Goal: Check status

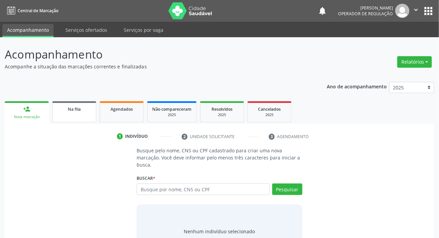
click at [88, 112] on div "Na fila" at bounding box center [74, 108] width 34 height 7
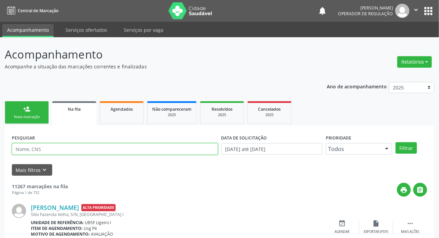
click at [65, 148] on input "text" at bounding box center [115, 149] width 206 height 12
paste input "705 3004 3316 1690"
type input "705 3004 3316 1690"
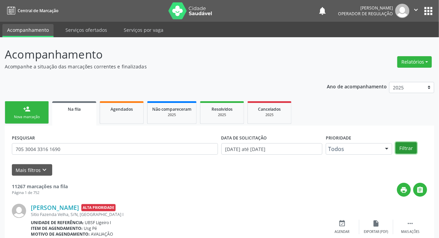
click at [408, 150] on button "Filtrar" at bounding box center [406, 148] width 21 height 12
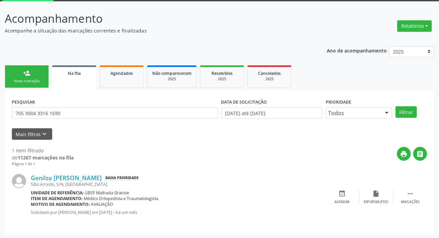
scroll to position [37, 0]
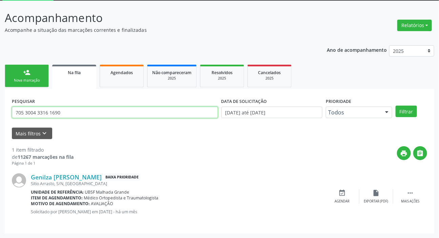
click at [72, 114] on input "705 3004 3316 1690" at bounding box center [115, 113] width 206 height 12
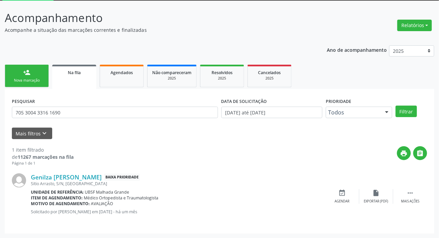
click at [133, 42] on div "Ano de acompanhamento 2025 2024 2023 2022 2021 person_add Nova marcação Na fila…" at bounding box center [220, 138] width 430 height 194
click at [118, 74] on span "Agendados" at bounding box center [122, 73] width 22 height 6
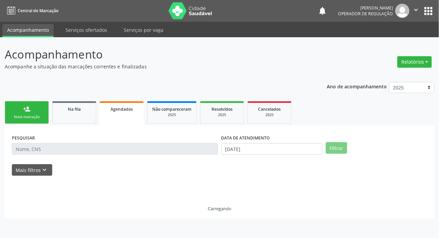
scroll to position [0, 0]
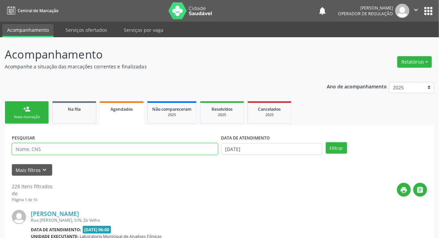
click at [102, 150] on input "text" at bounding box center [115, 149] width 206 height 12
type input "702304426112616"
click at [326, 142] on button "Filtrar" at bounding box center [336, 148] width 21 height 12
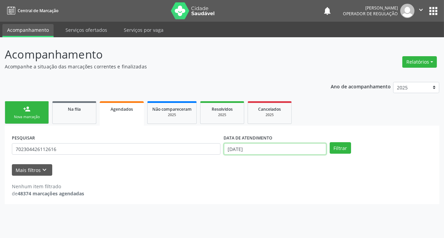
click at [274, 145] on input "[DATE]" at bounding box center [275, 149] width 102 height 12
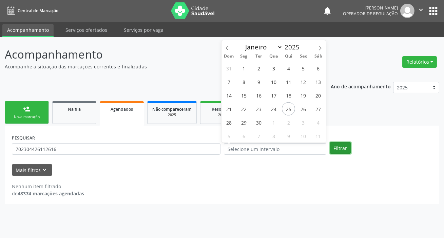
click at [339, 152] on button "Filtrar" at bounding box center [340, 148] width 21 height 12
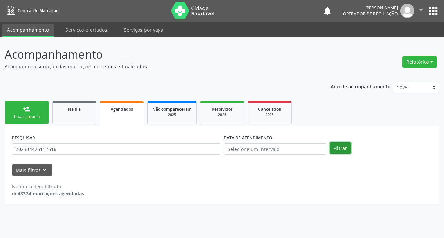
click at [337, 153] on button "Filtrar" at bounding box center [340, 148] width 21 height 12
click at [344, 148] on button "Filtrar" at bounding box center [340, 148] width 21 height 12
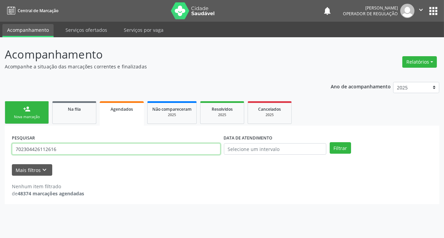
click at [76, 149] on input "702304426112616" at bounding box center [116, 149] width 209 height 12
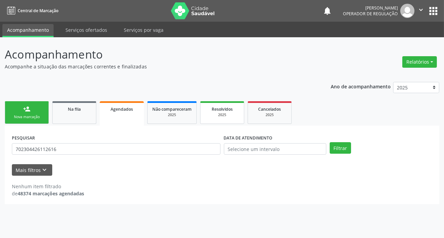
drag, startPoint x: 222, startPoint y: 112, endPoint x: 215, endPoint y: 122, distance: 12.6
click at [222, 112] on span "Resolvidos" at bounding box center [222, 109] width 21 height 6
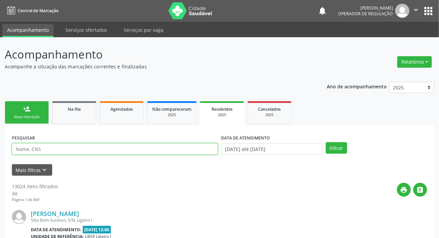
click at [156, 149] on input "text" at bounding box center [115, 149] width 206 height 12
paste input "702304426112616"
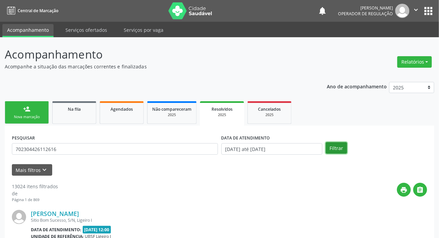
click at [344, 147] on button "Filtrar" at bounding box center [336, 148] width 21 height 12
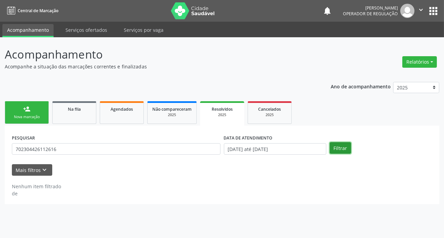
click at [335, 148] on button "Filtrar" at bounding box center [340, 148] width 21 height 12
click at [437, 10] on button "apps" at bounding box center [433, 11] width 12 height 12
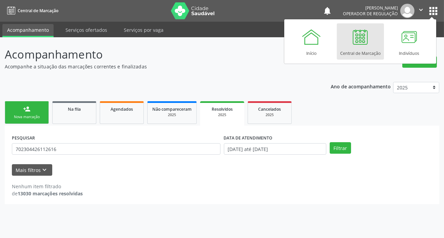
click at [30, 83] on div "Ano de acompanhamento 2025 2024 2023 2022 2021 person_add Nova marcação Na fila…" at bounding box center [222, 141] width 434 height 128
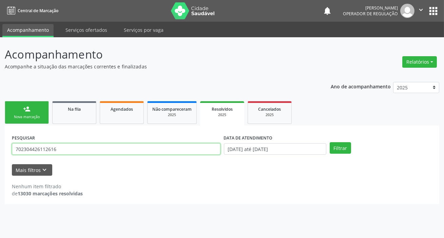
click at [36, 151] on input "702304426112616" at bounding box center [116, 149] width 209 height 12
type input "702304126112616"
click at [330, 142] on button "Filtrar" at bounding box center [340, 148] width 21 height 12
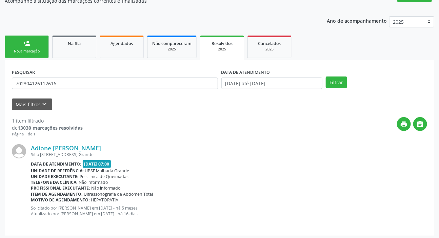
scroll to position [68, 0]
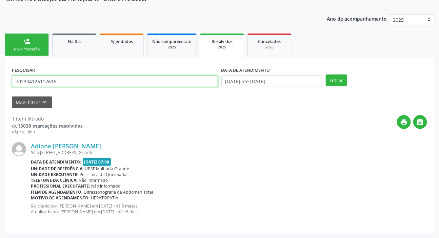
click at [93, 85] on input "702304126112616" at bounding box center [115, 82] width 206 height 12
click at [93, 83] on input "702304126112616" at bounding box center [115, 82] width 206 height 12
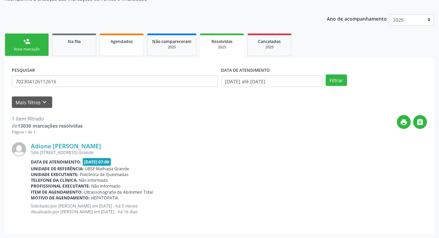
click at [122, 48] on link "Agendados" at bounding box center [122, 45] width 44 height 23
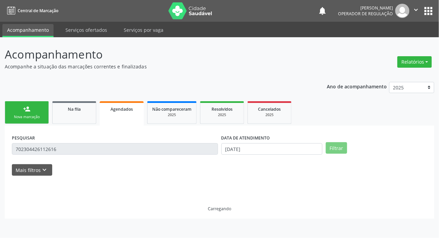
scroll to position [0, 0]
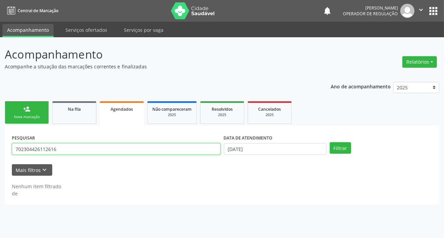
click at [136, 152] on input "702304426112616" at bounding box center [116, 149] width 209 height 12
paste input "1"
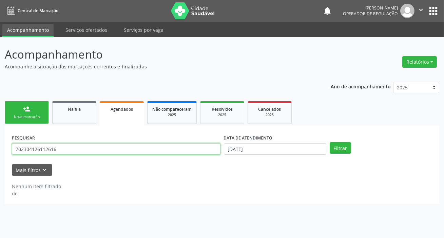
type input "702304126112616"
click at [330, 142] on button "Filtrar" at bounding box center [340, 148] width 21 height 12
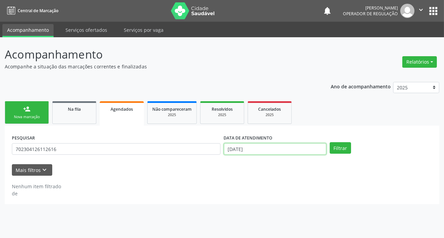
click at [275, 147] on input "[DATE]" at bounding box center [275, 149] width 102 height 12
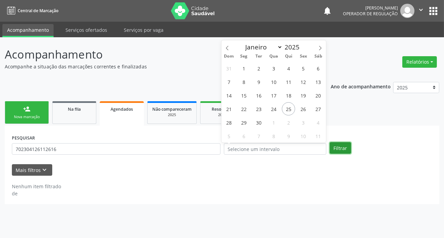
click at [339, 150] on button "Filtrar" at bounding box center [340, 148] width 21 height 12
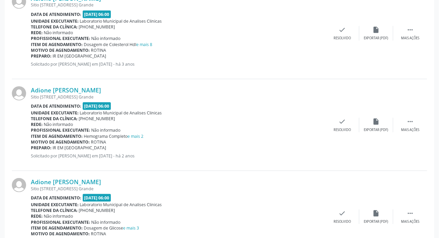
scroll to position [435, 0]
